Goal: Information Seeking & Learning: Check status

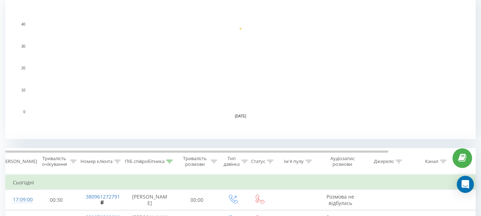
scroll to position [249, 0]
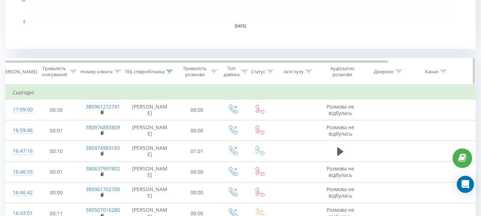
click at [171, 71] on icon at bounding box center [169, 72] width 6 height 4
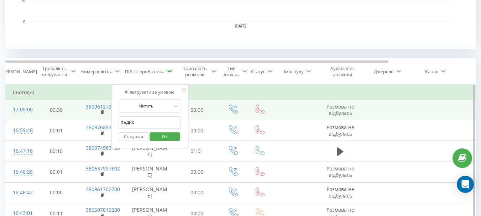
drag, startPoint x: 147, startPoint y: 118, endPoint x: 105, endPoint y: 119, distance: 41.7
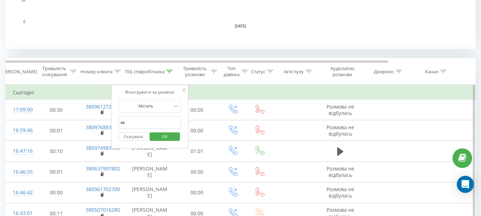
type input "карина"
click at [156, 133] on span "OK" at bounding box center [165, 136] width 20 height 11
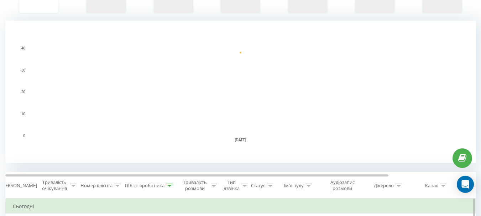
scroll to position [278, 0]
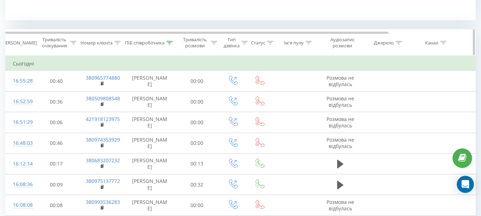
click at [172, 42] on icon at bounding box center [169, 43] width 6 height 4
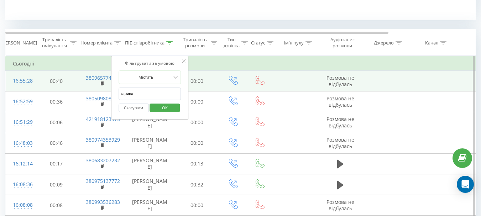
drag, startPoint x: 144, startPoint y: 96, endPoint x: 71, endPoint y: 78, distance: 75.5
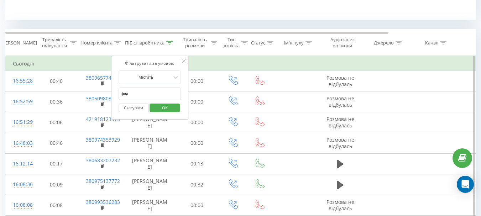
type input "ФЕДИК"
click at [150, 106] on button "OK" at bounding box center [165, 108] width 30 height 9
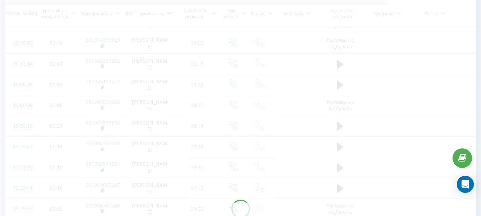
scroll to position [378, 0]
